Goal: Check status: Check status

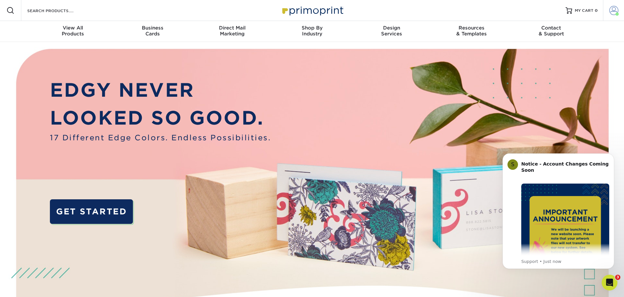
click at [611, 14] on span at bounding box center [613, 10] width 9 height 9
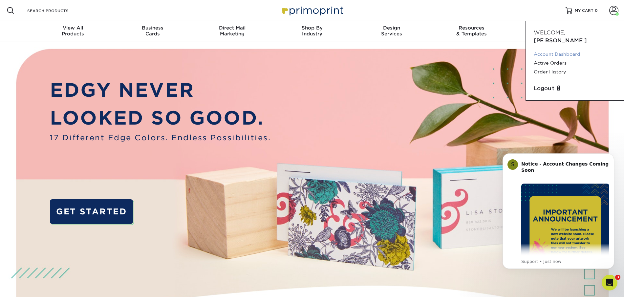
click at [555, 50] on link "Account Dashboard" at bounding box center [574, 54] width 82 height 9
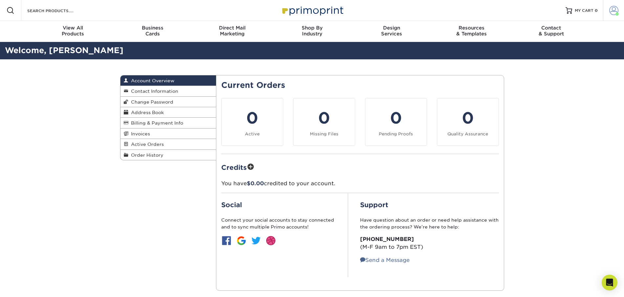
click at [611, 13] on span at bounding box center [613, 10] width 9 height 9
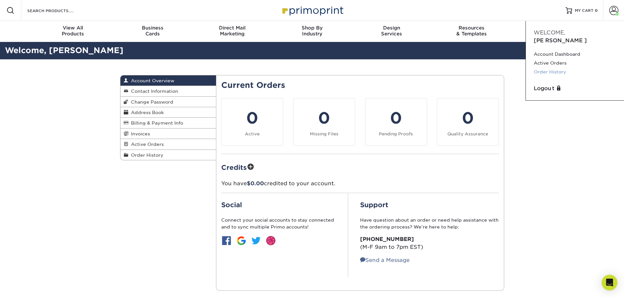
click at [551, 68] on link "Order History" at bounding box center [574, 72] width 82 height 9
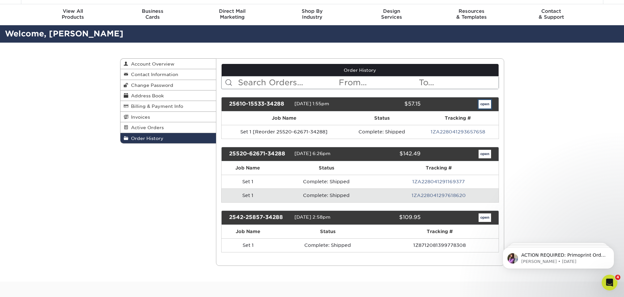
scroll to position [16, 0]
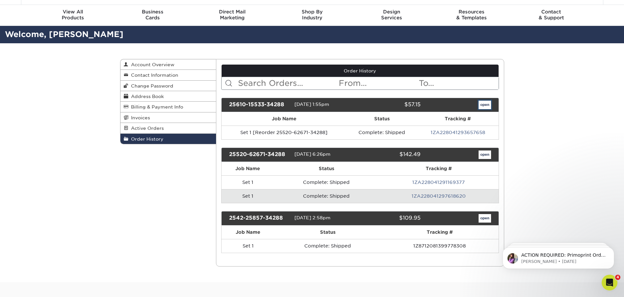
click at [487, 105] on link "open" at bounding box center [484, 105] width 12 height 9
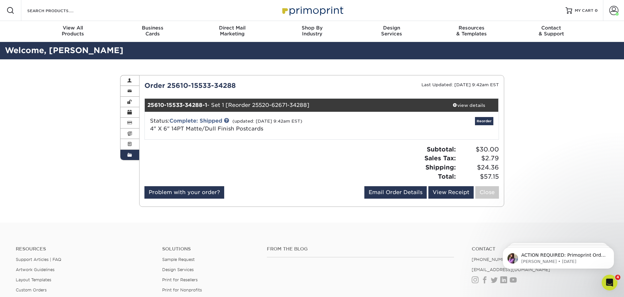
scroll to position [6, 0]
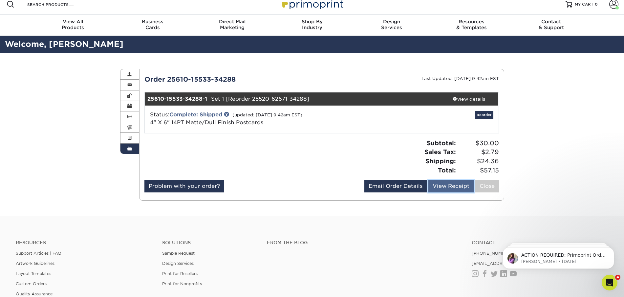
click at [446, 188] on link "View Receipt" at bounding box center [450, 186] width 45 height 12
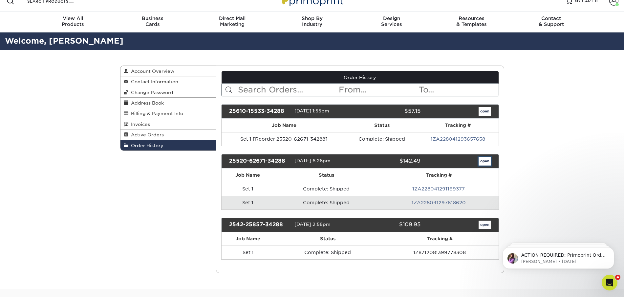
click at [487, 163] on link "open" at bounding box center [484, 161] width 12 height 9
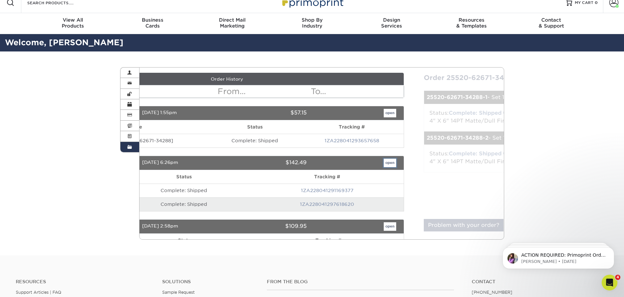
scroll to position [8, 0]
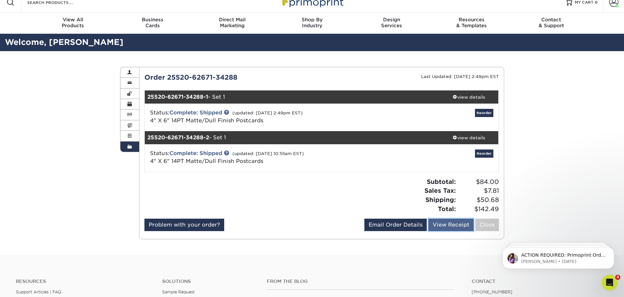
click at [451, 225] on link "View Receipt" at bounding box center [450, 225] width 45 height 12
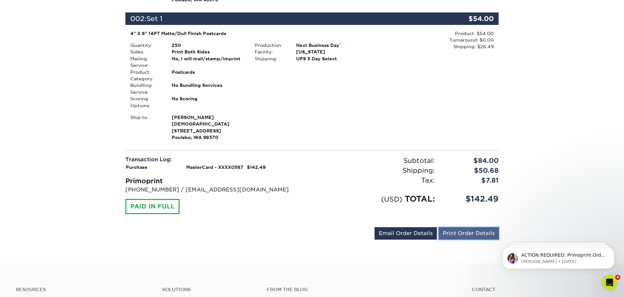
click at [462, 232] on link "Print Order Details" at bounding box center [468, 233] width 60 height 12
